Goal: Check status: Check status

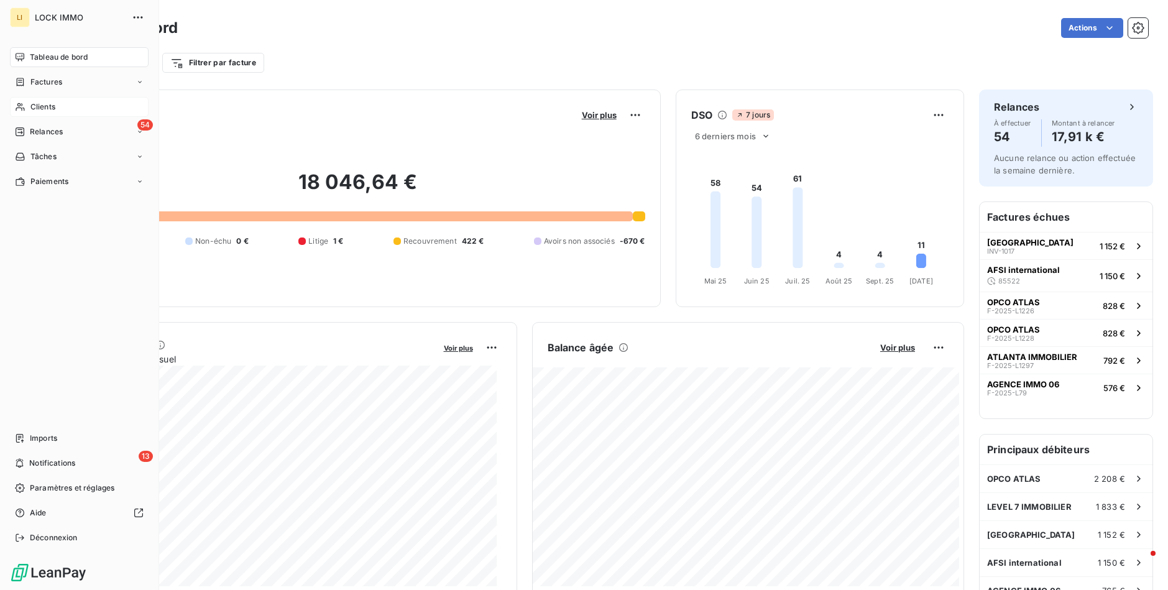
click at [35, 106] on span "Clients" at bounding box center [42, 106] width 25 height 11
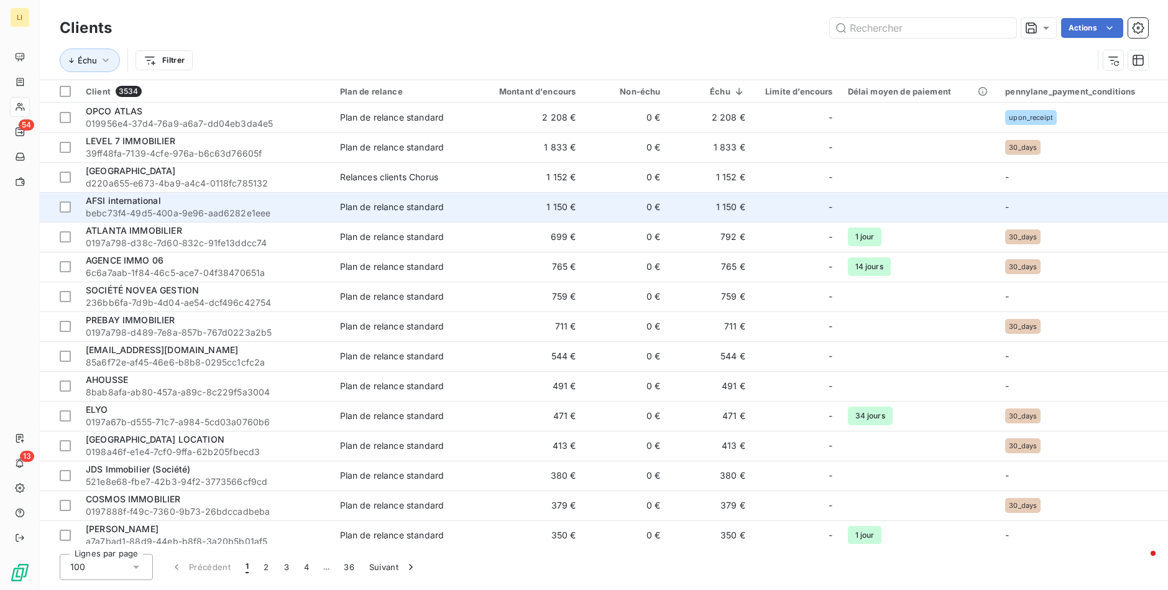
click at [390, 209] on div "Plan de relance standard" at bounding box center [392, 207] width 104 height 12
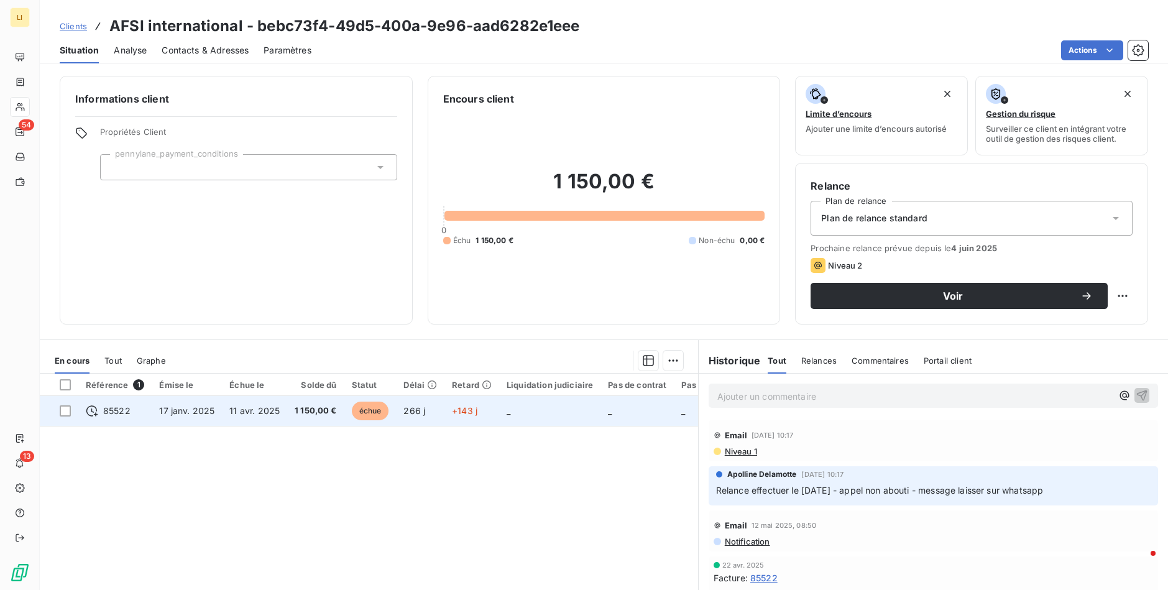
click at [247, 408] on span "11 avr. 2025" at bounding box center [254, 410] width 50 height 11
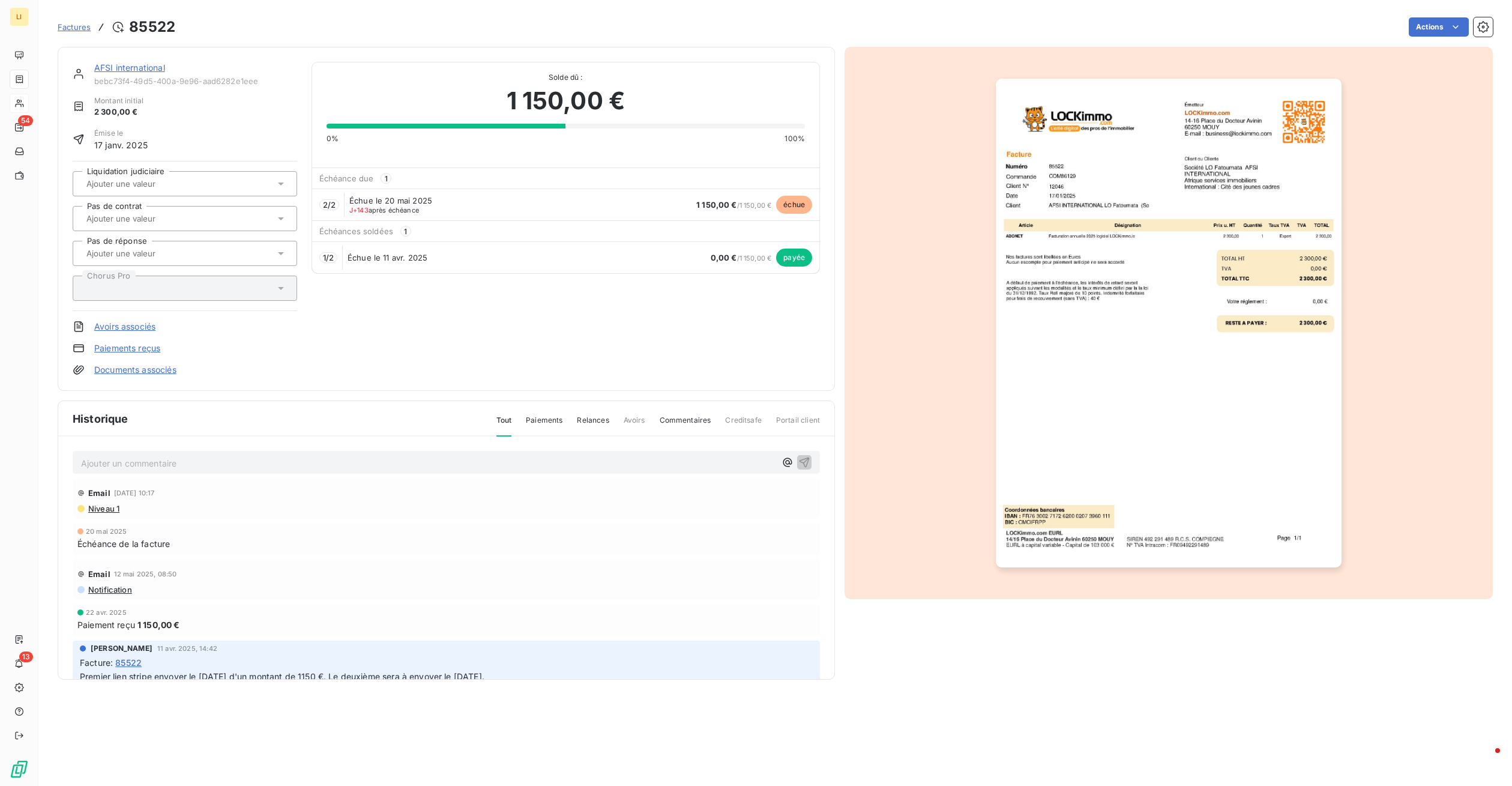
click at [598, 420] on span "Relances" at bounding box center [592, 425] width 32 height 20
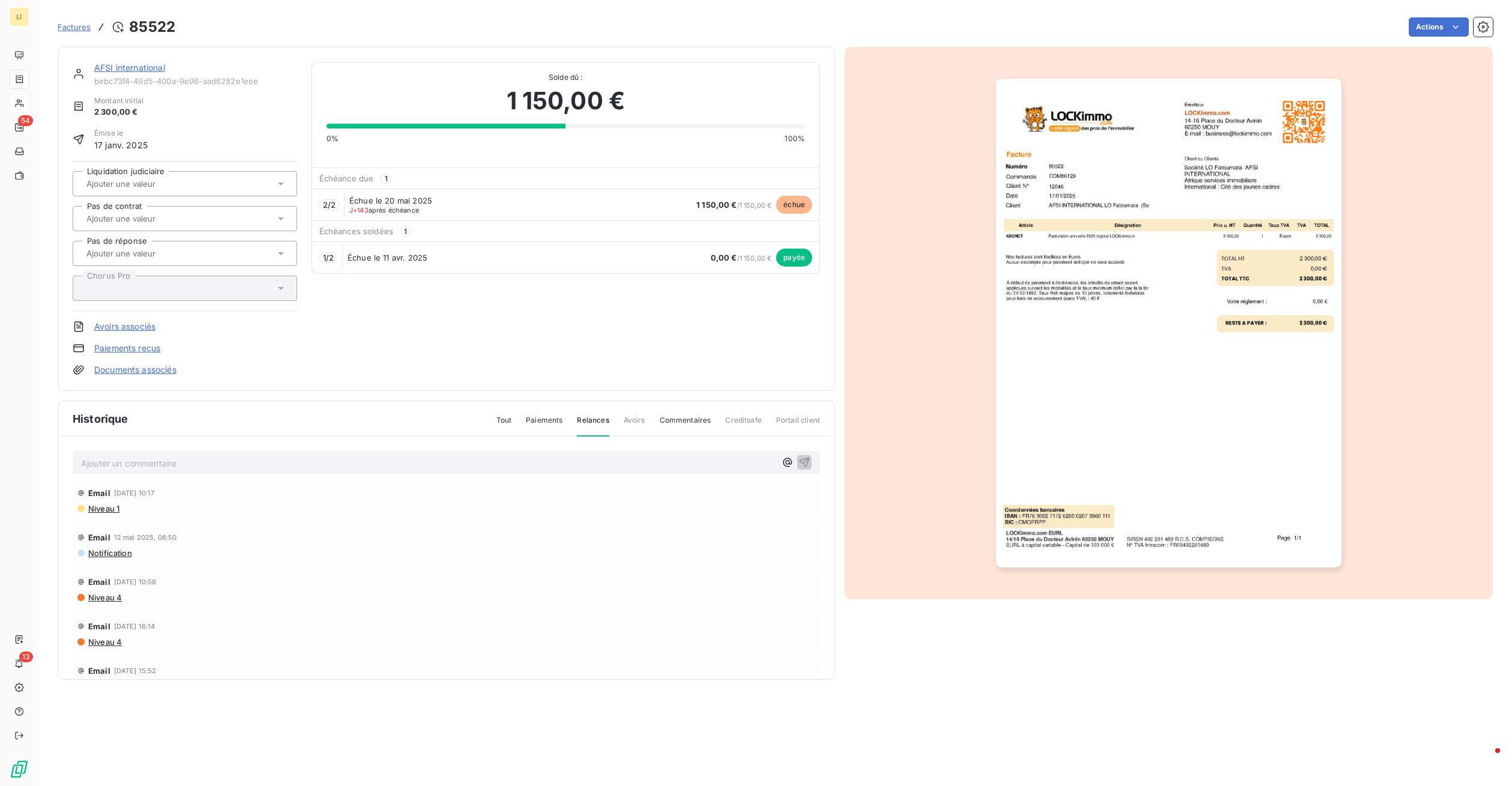
click at [179, 470] on div "Ajouter un commentaire ﻿" at bounding box center [446, 463] width 747 height 23
click at [184, 463] on p "Ajouter un commentaire ﻿" at bounding box center [428, 463] width 694 height 15
click at [80, 26] on span "Factures" at bounding box center [74, 27] width 33 height 10
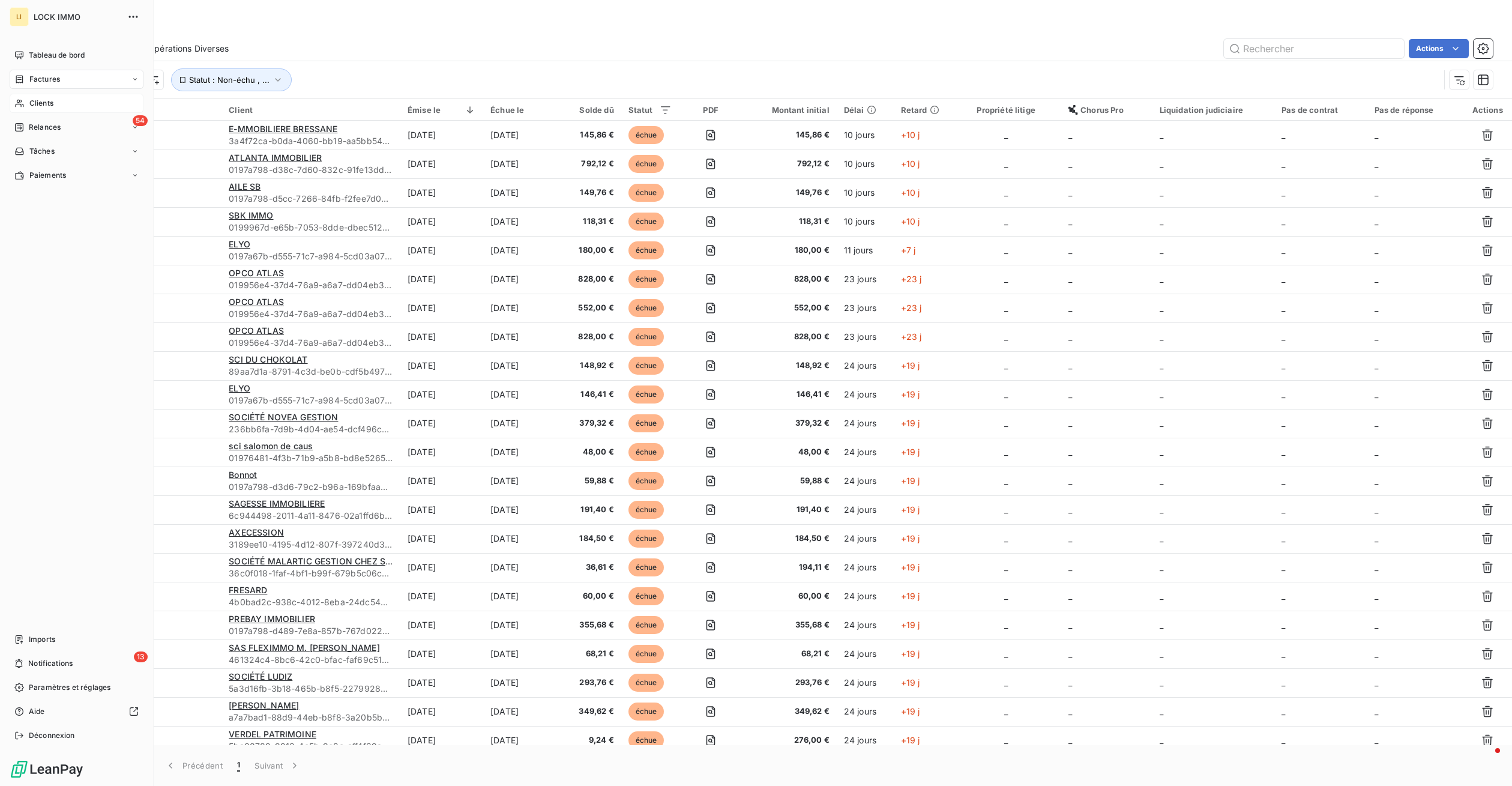
click at [34, 98] on span "Clients" at bounding box center [41, 102] width 24 height 11
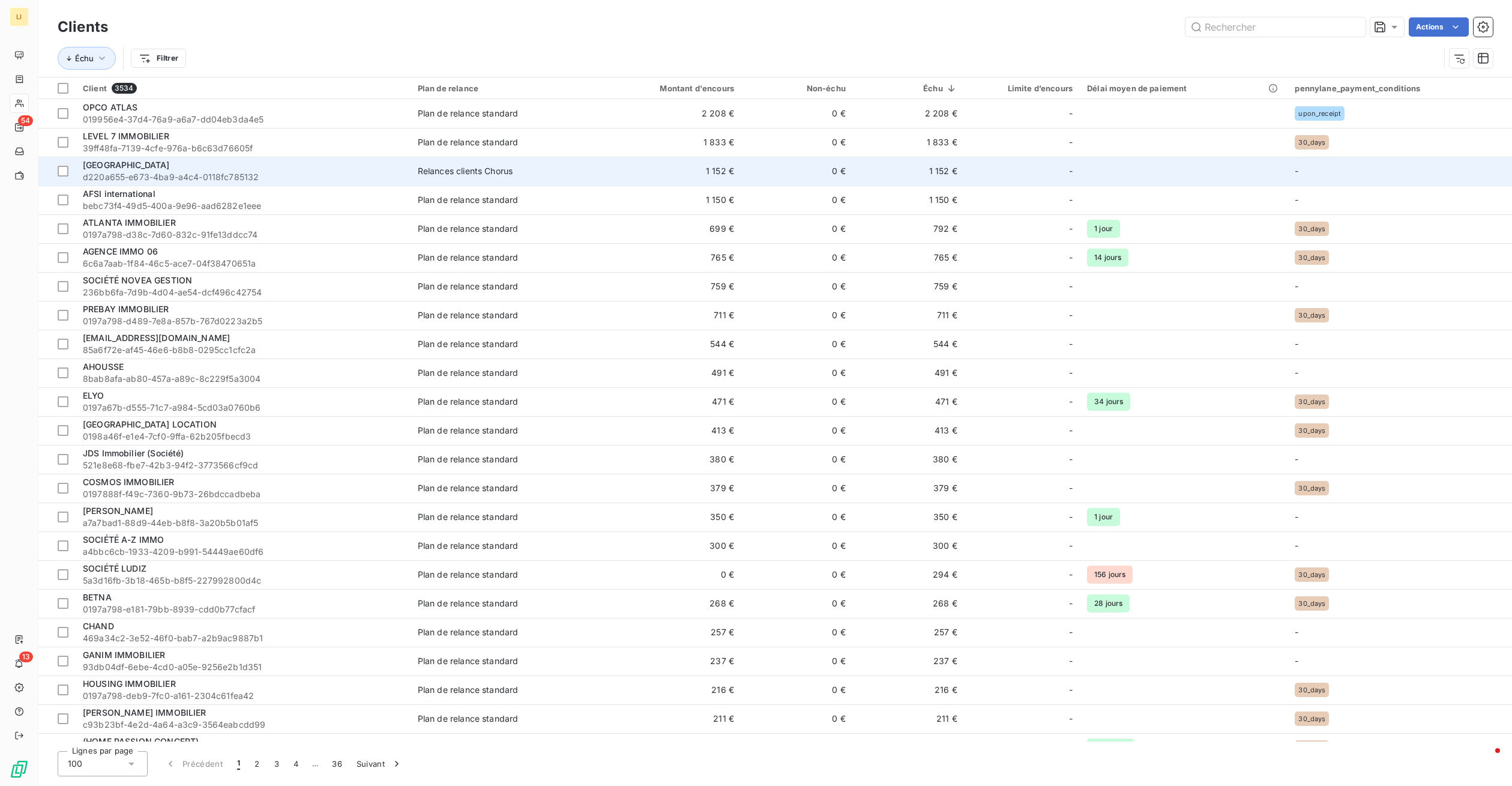
click at [199, 175] on span "d220a655-e673-4ba9-a4c4-0118fc785132" at bounding box center [243, 177] width 321 height 12
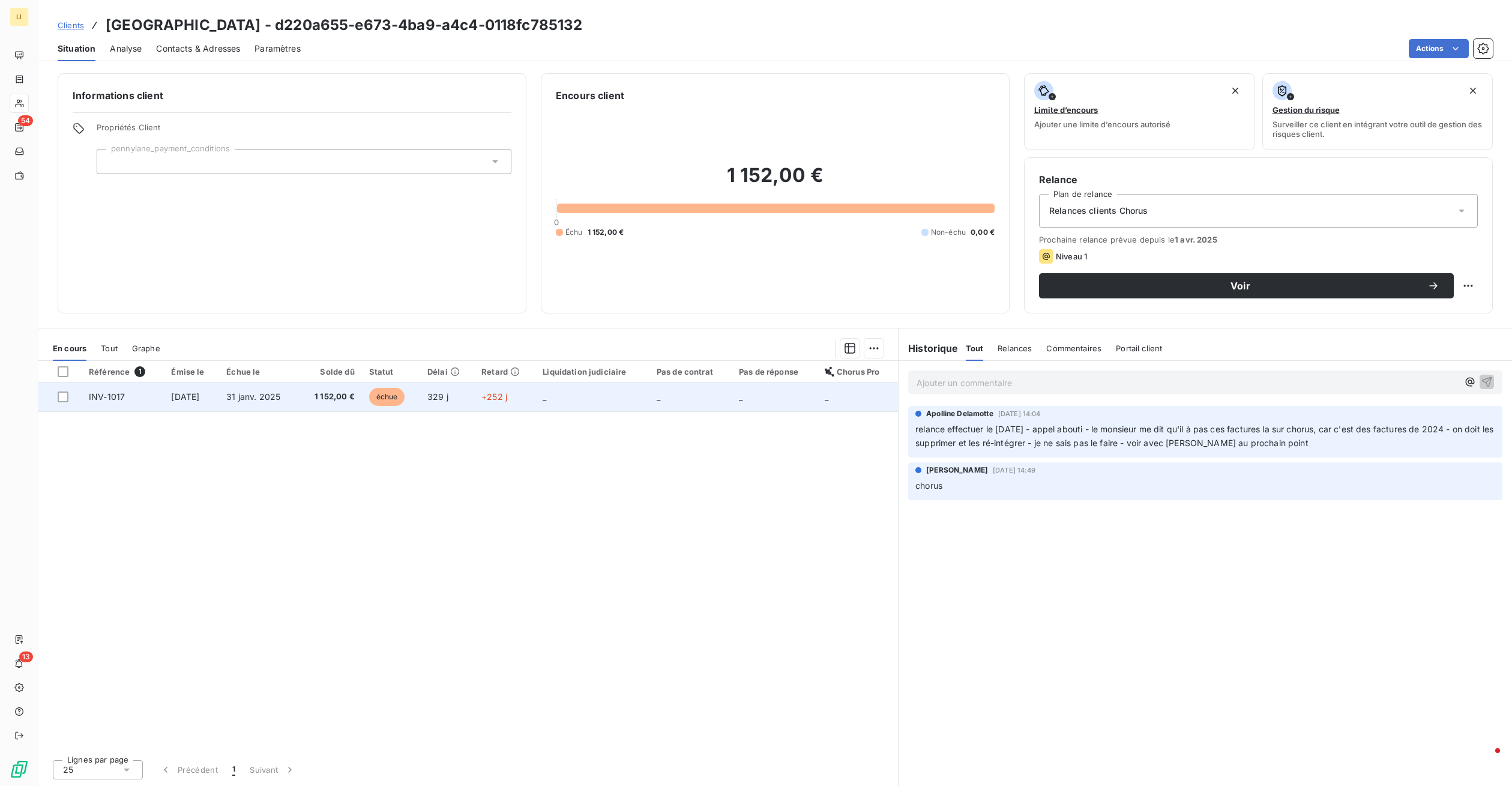
click at [282, 404] on td "31 janv. 2025" at bounding box center [259, 397] width 79 height 29
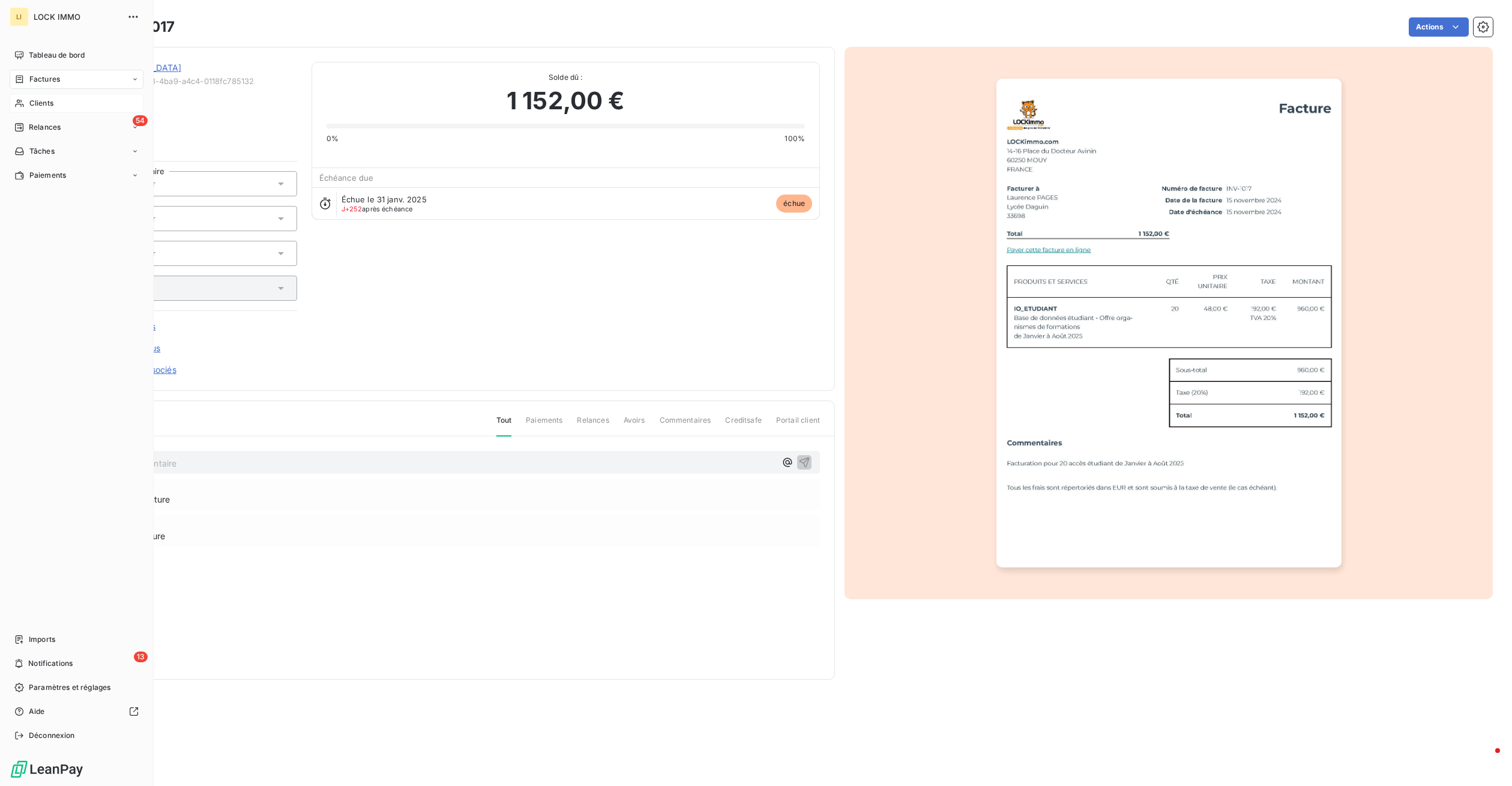
click at [29, 75] on span "Factures" at bounding box center [44, 78] width 31 height 11
click at [49, 105] on span "Factures" at bounding box center [44, 102] width 31 height 11
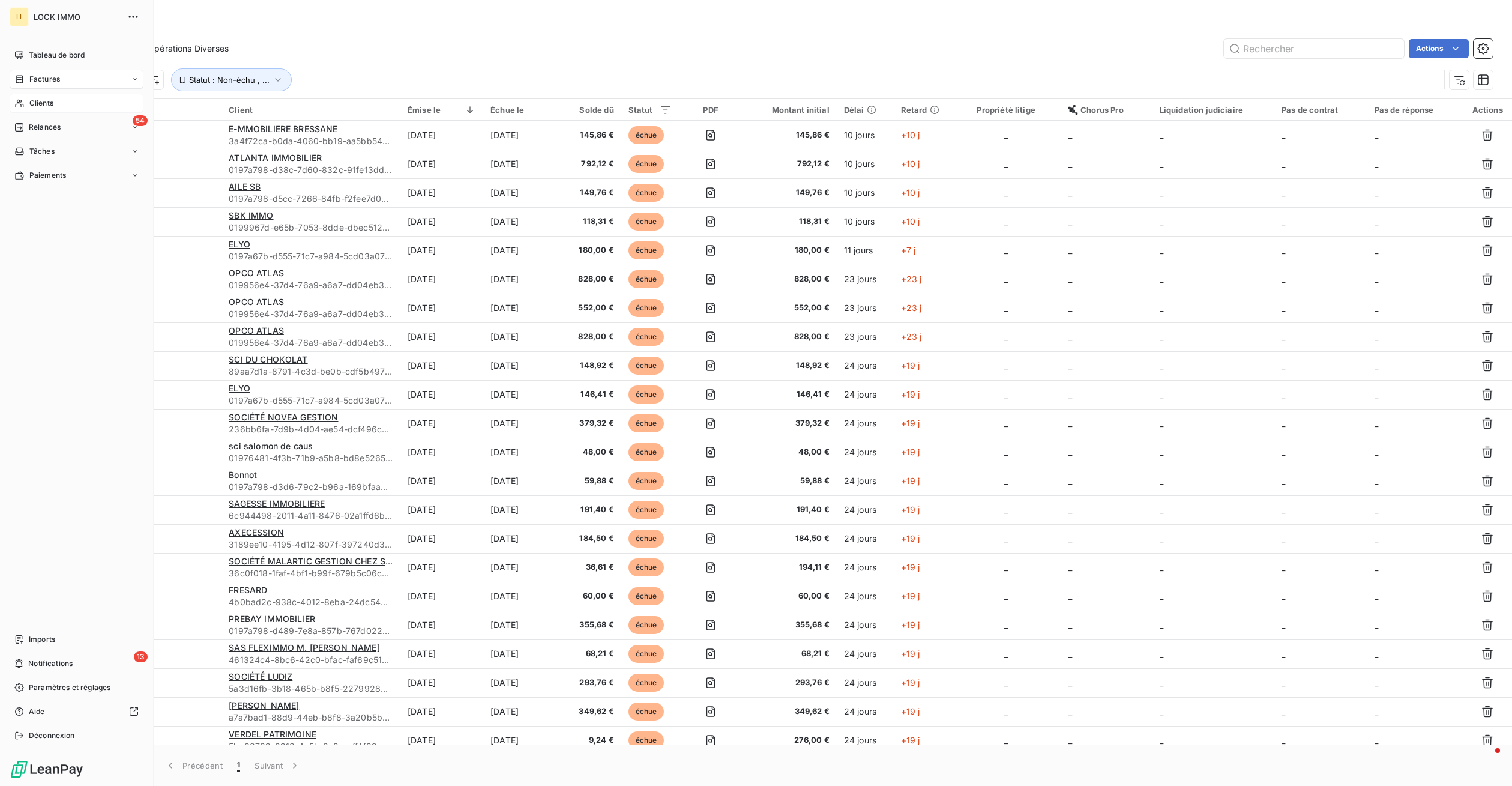
click at [49, 101] on span "Clients" at bounding box center [41, 102] width 24 height 11
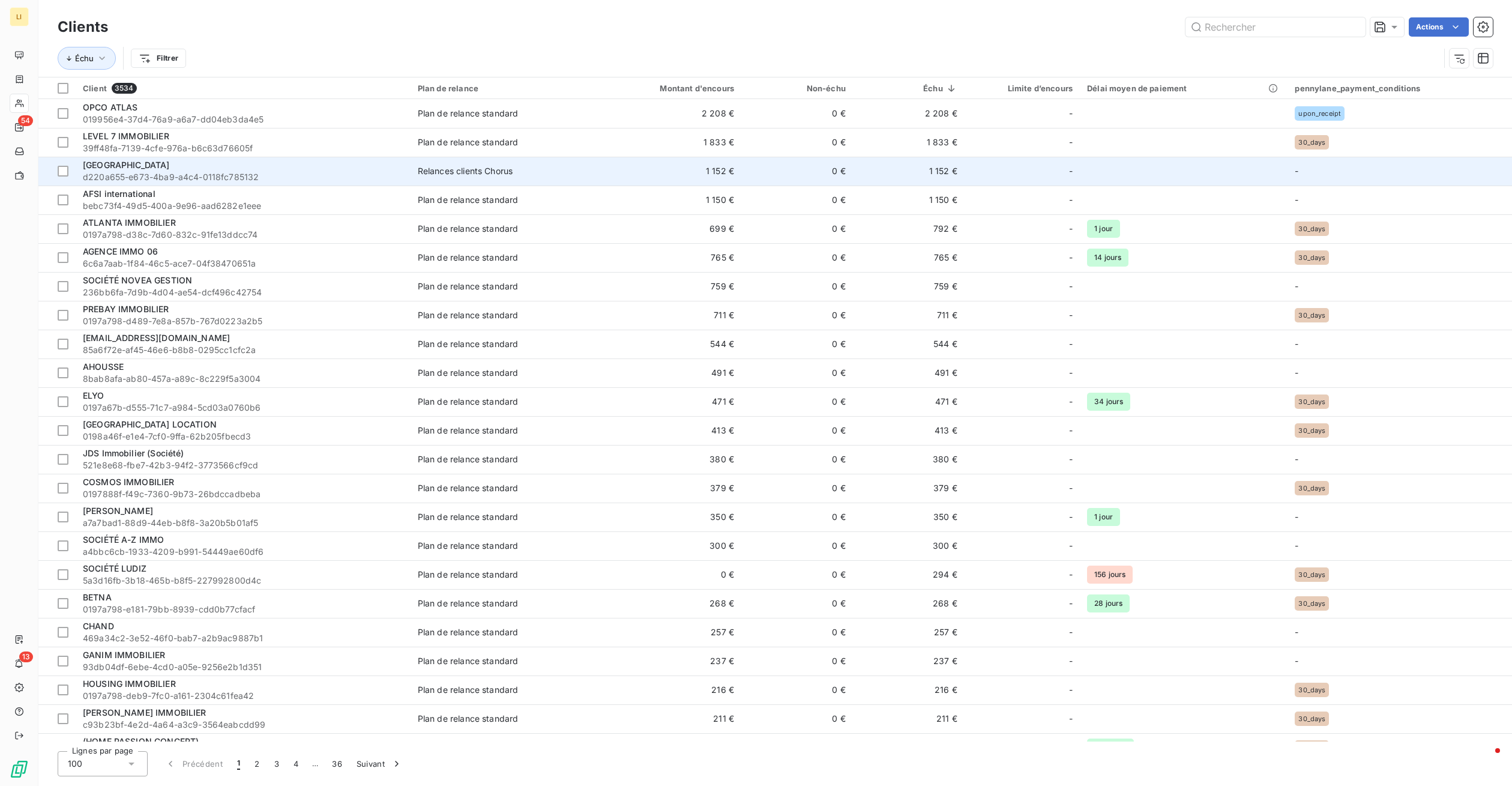
click at [163, 176] on span "d220a655-e673-4ba9-a4c4-0118fc785132" at bounding box center [243, 177] width 321 height 12
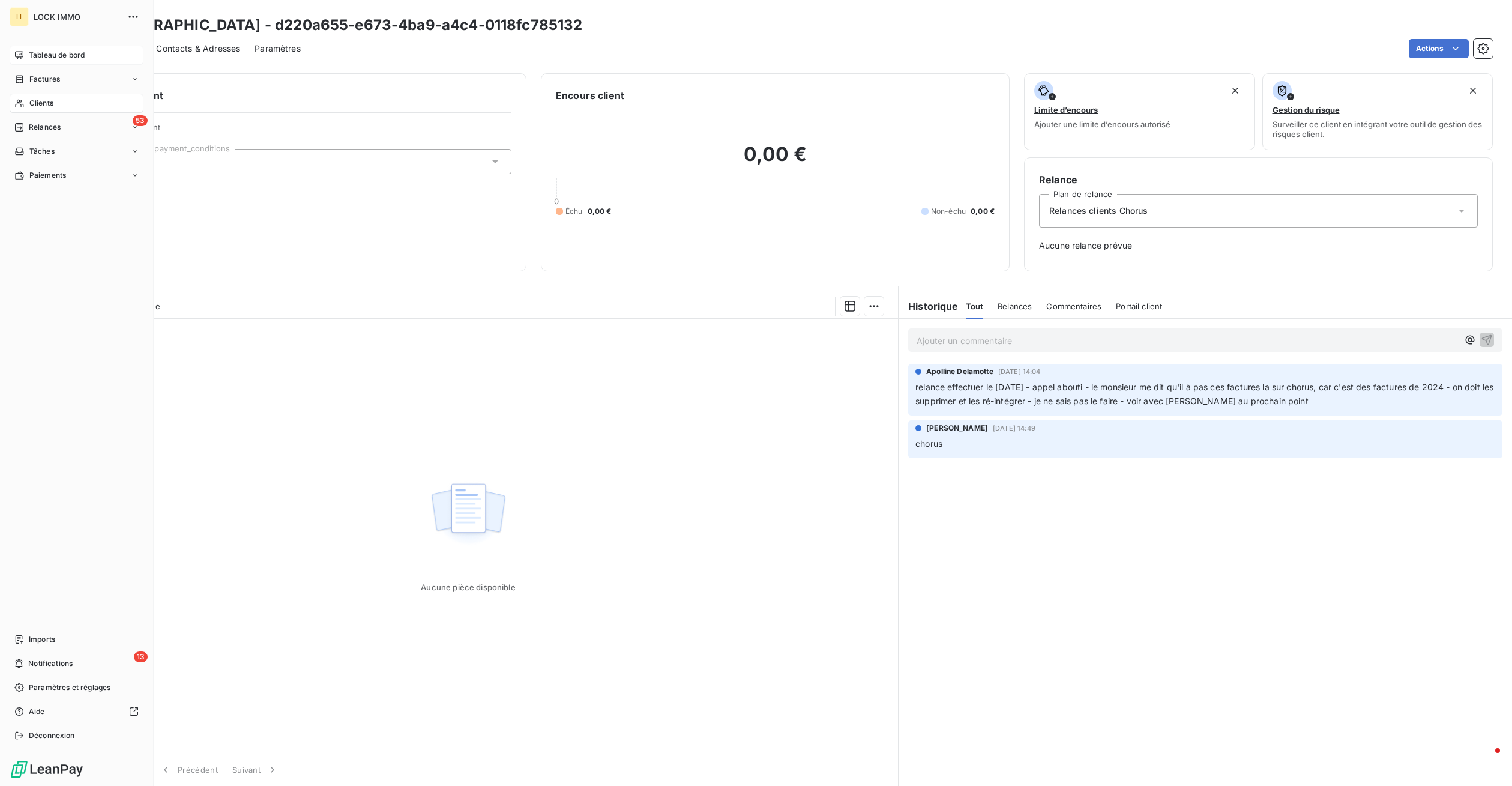
click at [56, 56] on span "Tableau de bord" at bounding box center [57, 55] width 56 height 11
